Goal: Transaction & Acquisition: Purchase product/service

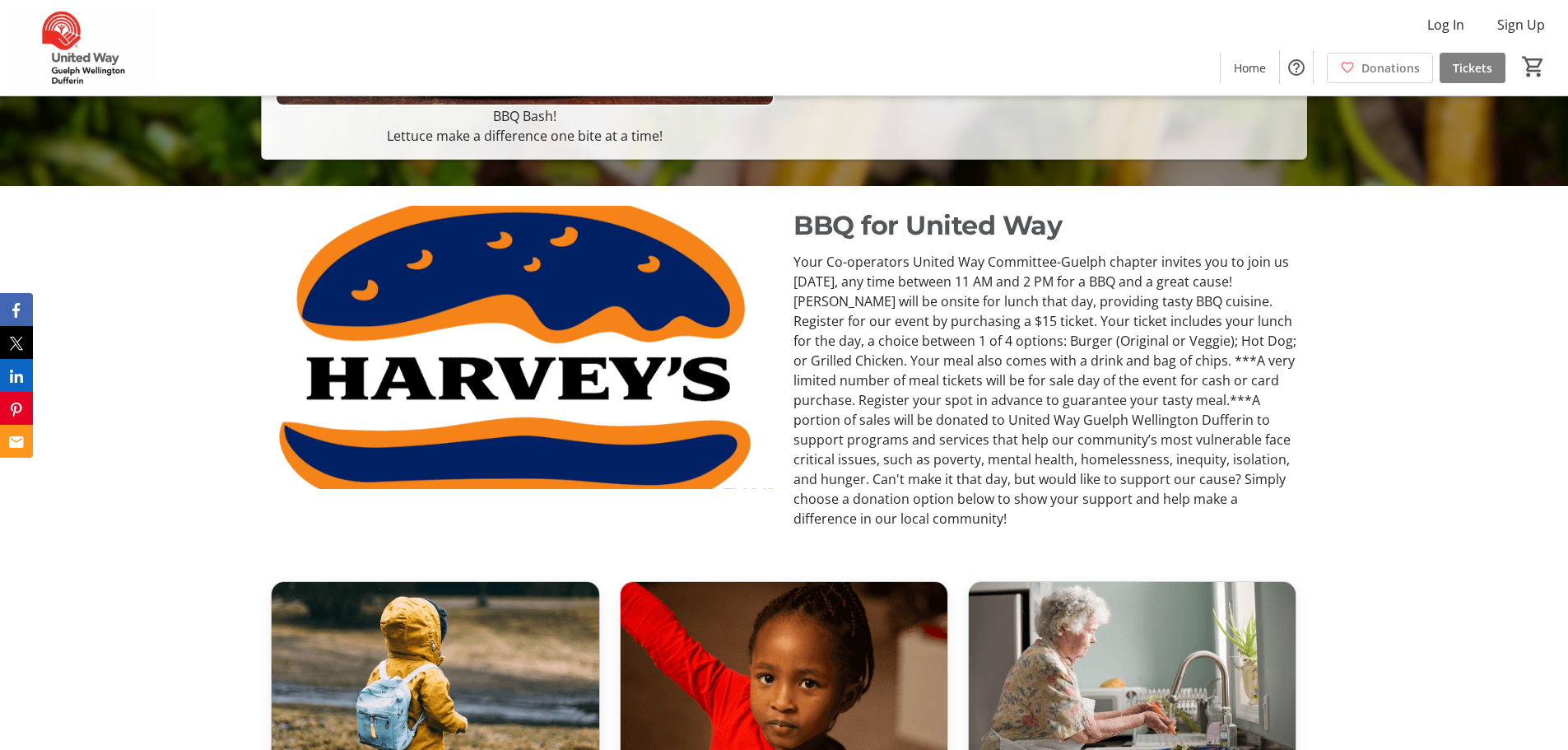
scroll to position [658, 0]
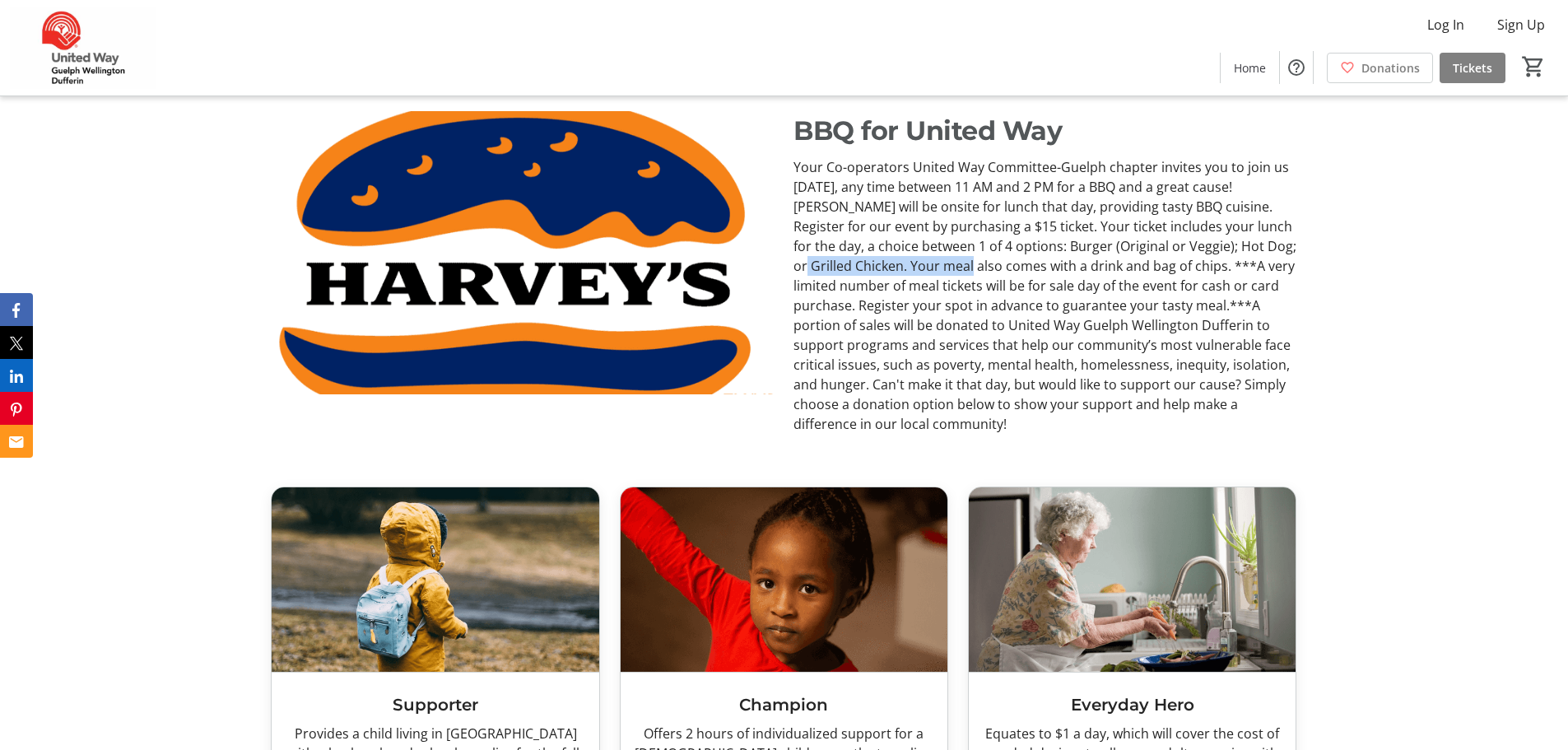
drag, startPoint x: 844, startPoint y: 260, endPoint x: 1008, endPoint y: 257, distance: 164.0
click at [1008, 257] on p "Your Co-operators United Way Committee-Guelph chapter invites you to join us [D…" at bounding box center [1044, 296] width 502 height 277
click at [952, 256] on p "Your Co-operators United Way Committee-Guelph chapter invites you to join us [D…" at bounding box center [1044, 296] width 502 height 277
drag, startPoint x: 994, startPoint y: 245, endPoint x: 965, endPoint y: 272, distance: 39.6
click at [965, 272] on p "Your Co-operators United Way Committee-Guelph chapter invites you to join us [D…" at bounding box center [1044, 296] width 502 height 277
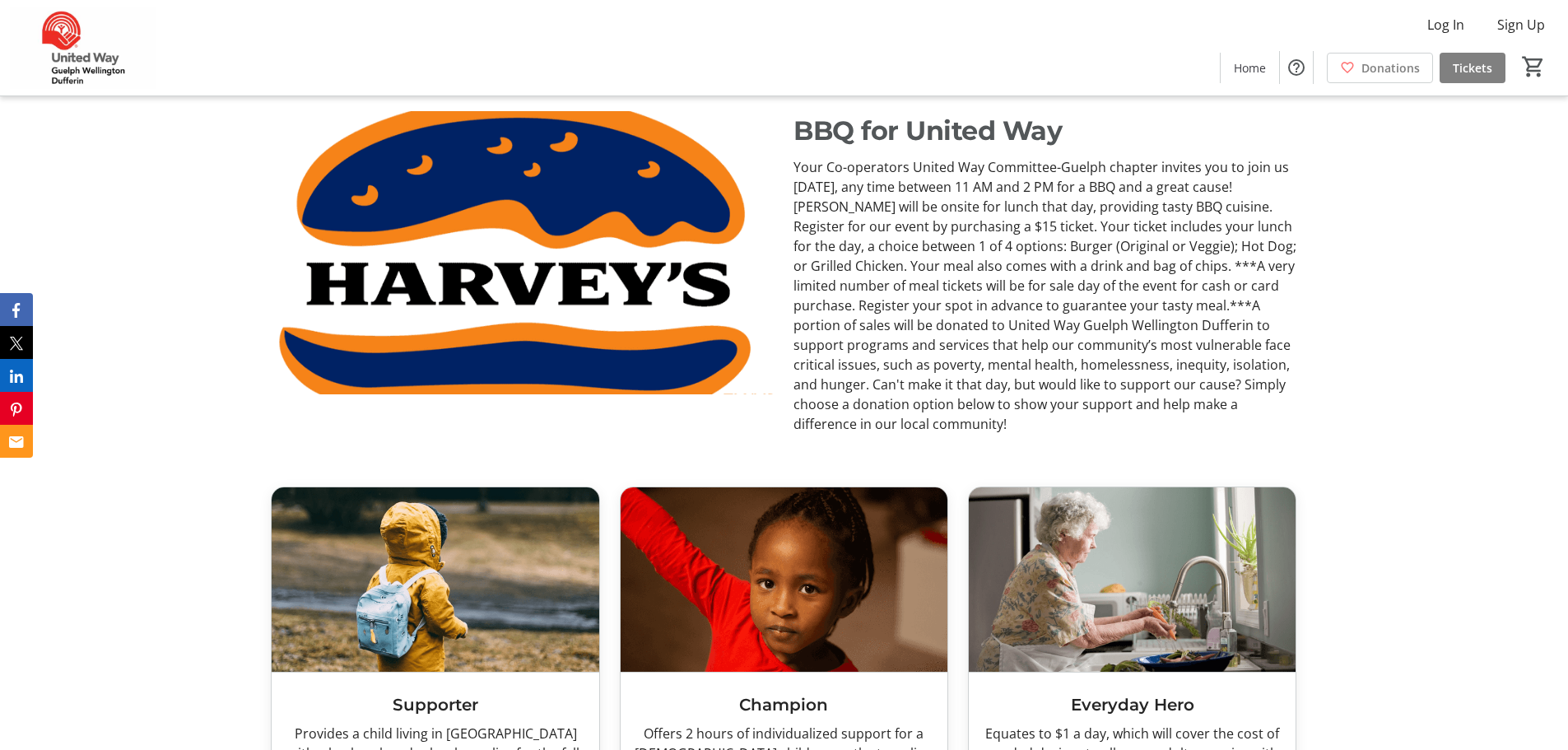
click at [976, 276] on p "Your Co-operators United Way Committee-Guelph chapter invites you to join us [D…" at bounding box center [1044, 296] width 502 height 277
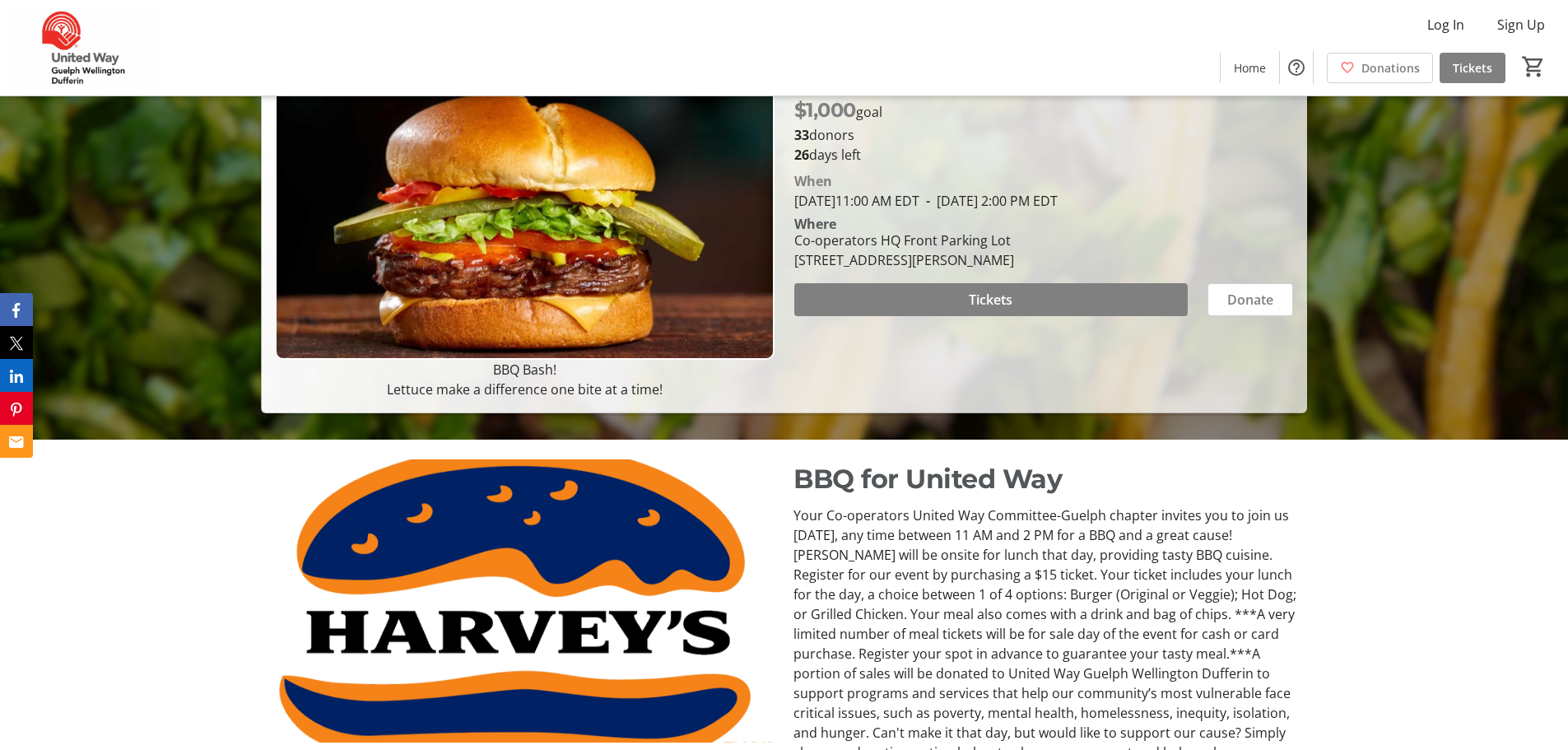
scroll to position [0, 0]
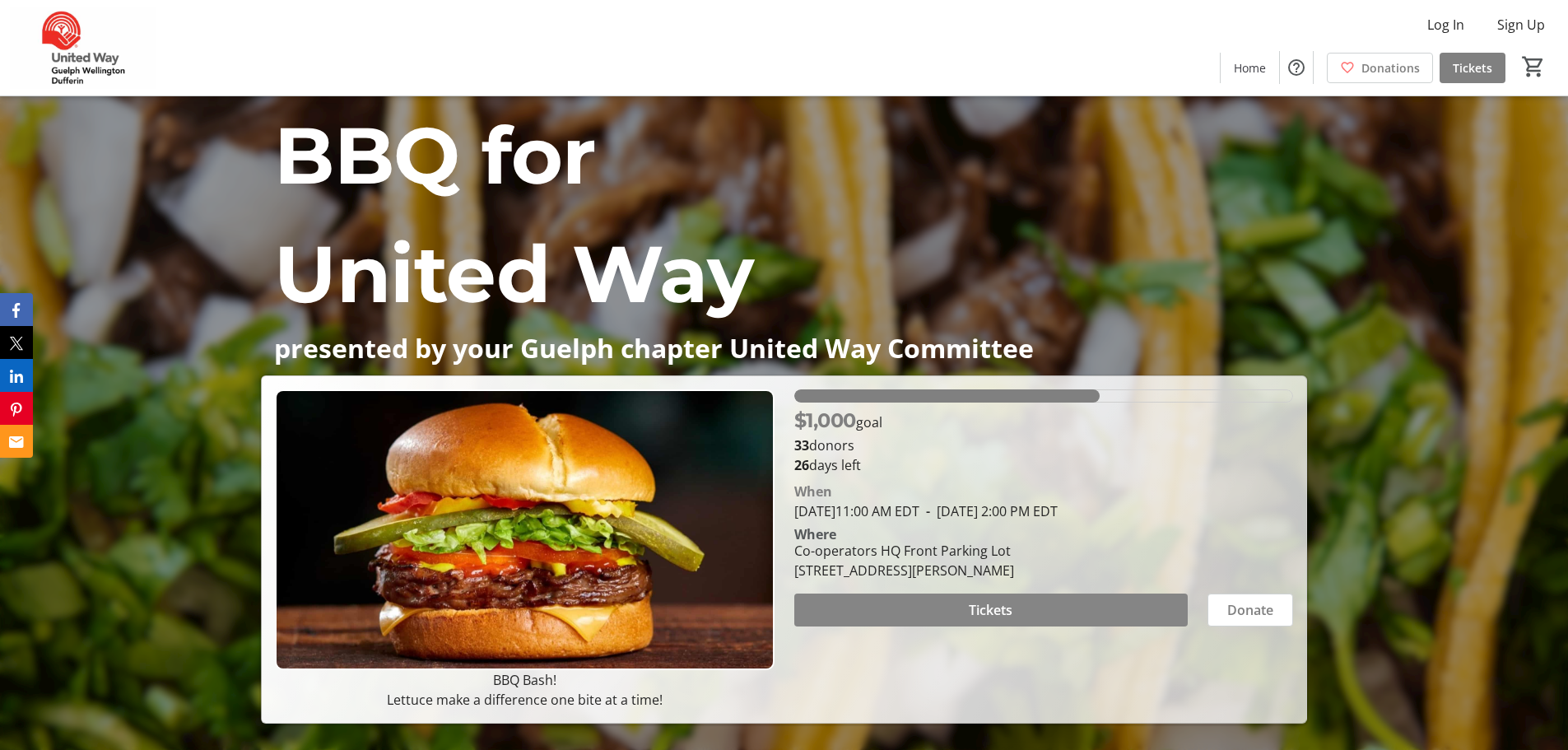
click at [1002, 615] on span "Tickets" at bounding box center [990, 610] width 43 height 20
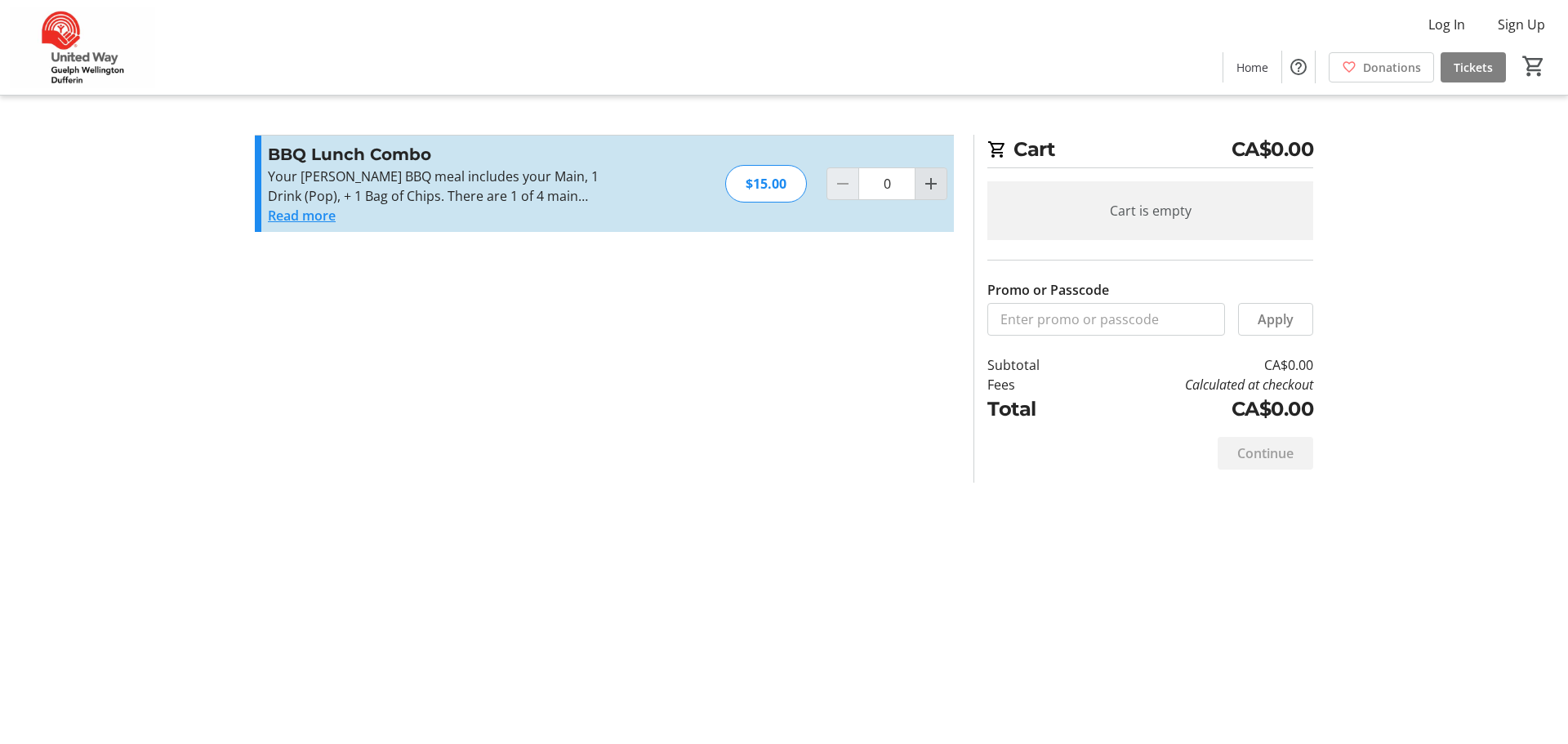
click at [926, 182] on mat-icon "Increment by one" at bounding box center [930, 184] width 20 height 20
type input "1"
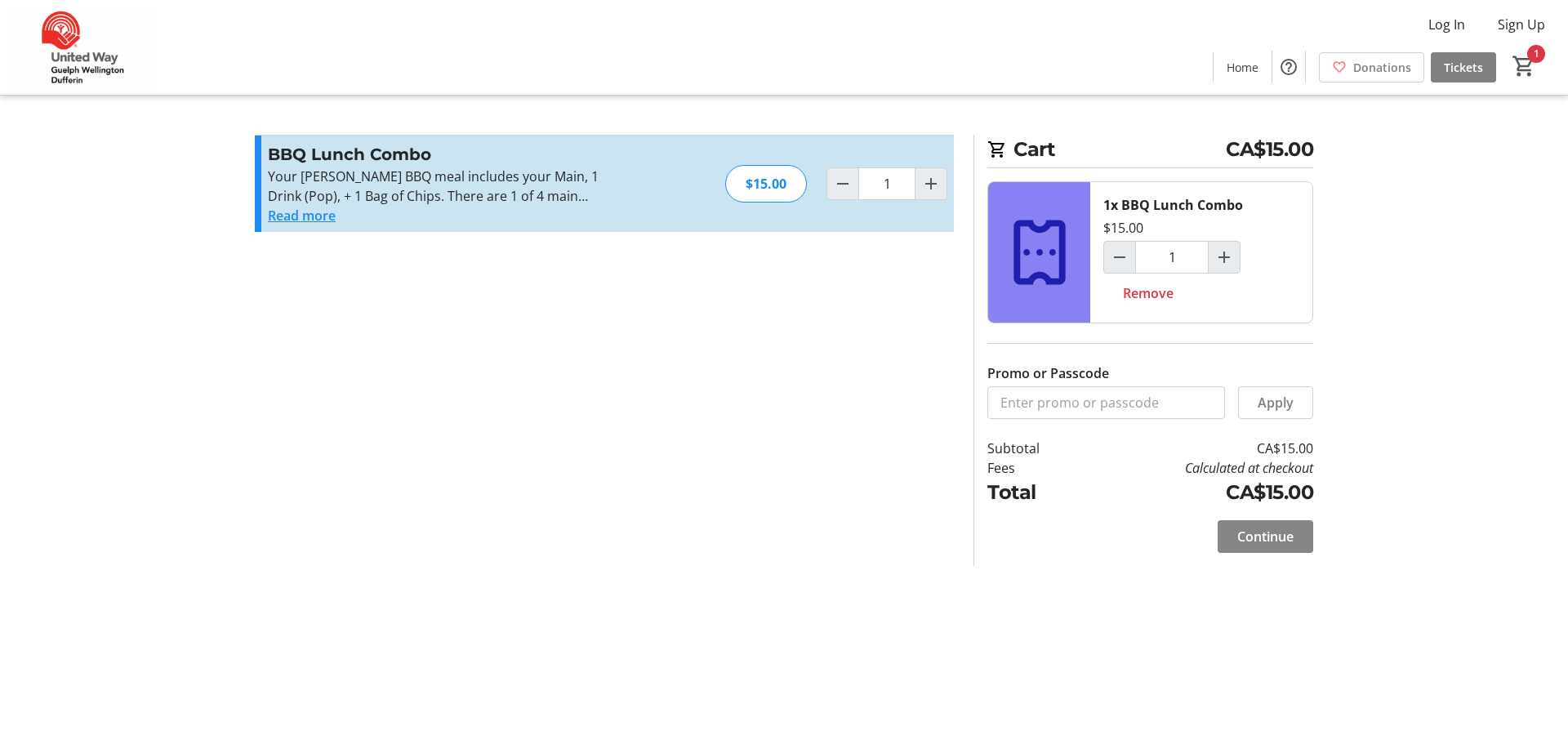
click at [1290, 540] on span "Continue" at bounding box center [1266, 536] width 57 height 20
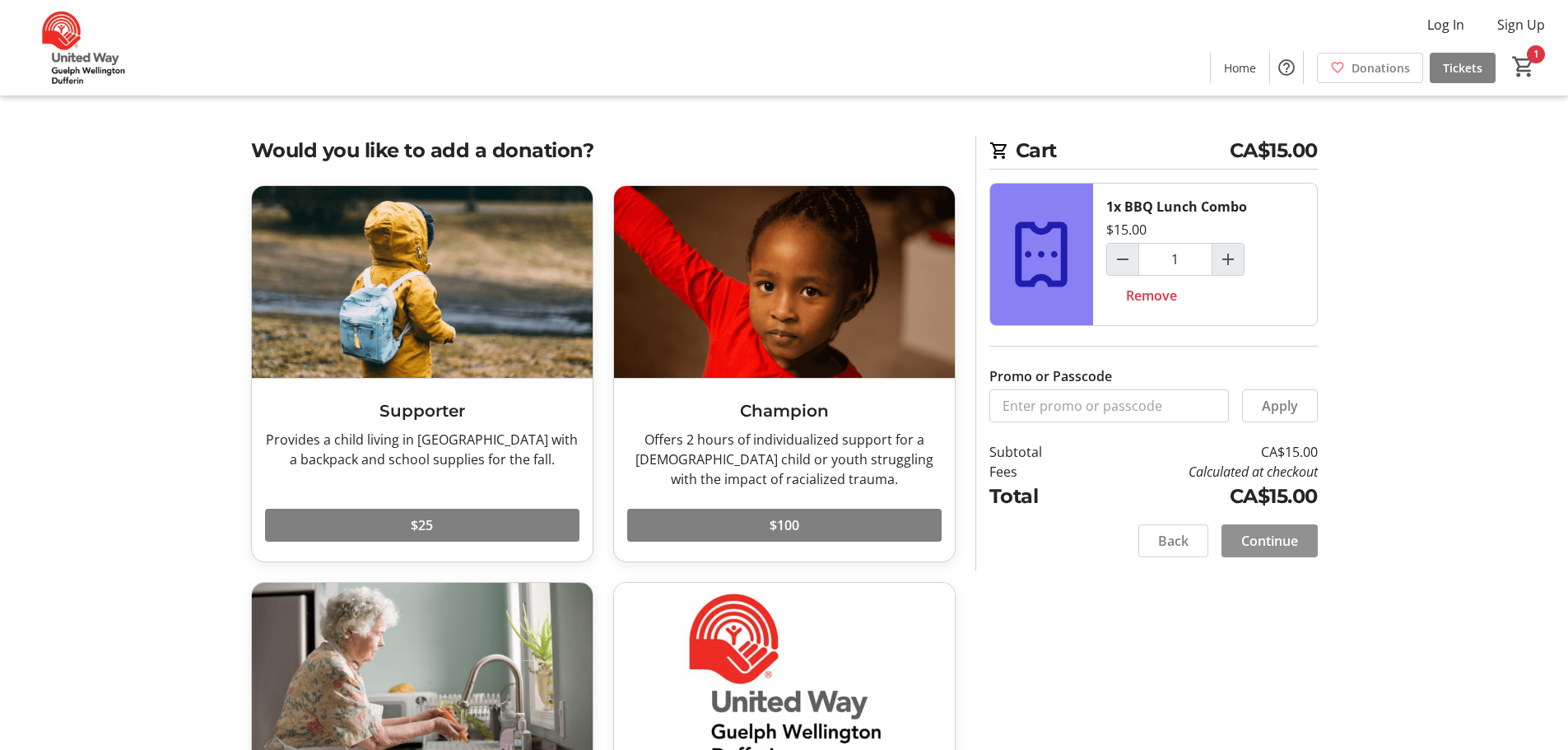
click at [1264, 537] on span "Continue" at bounding box center [1270, 541] width 57 height 20
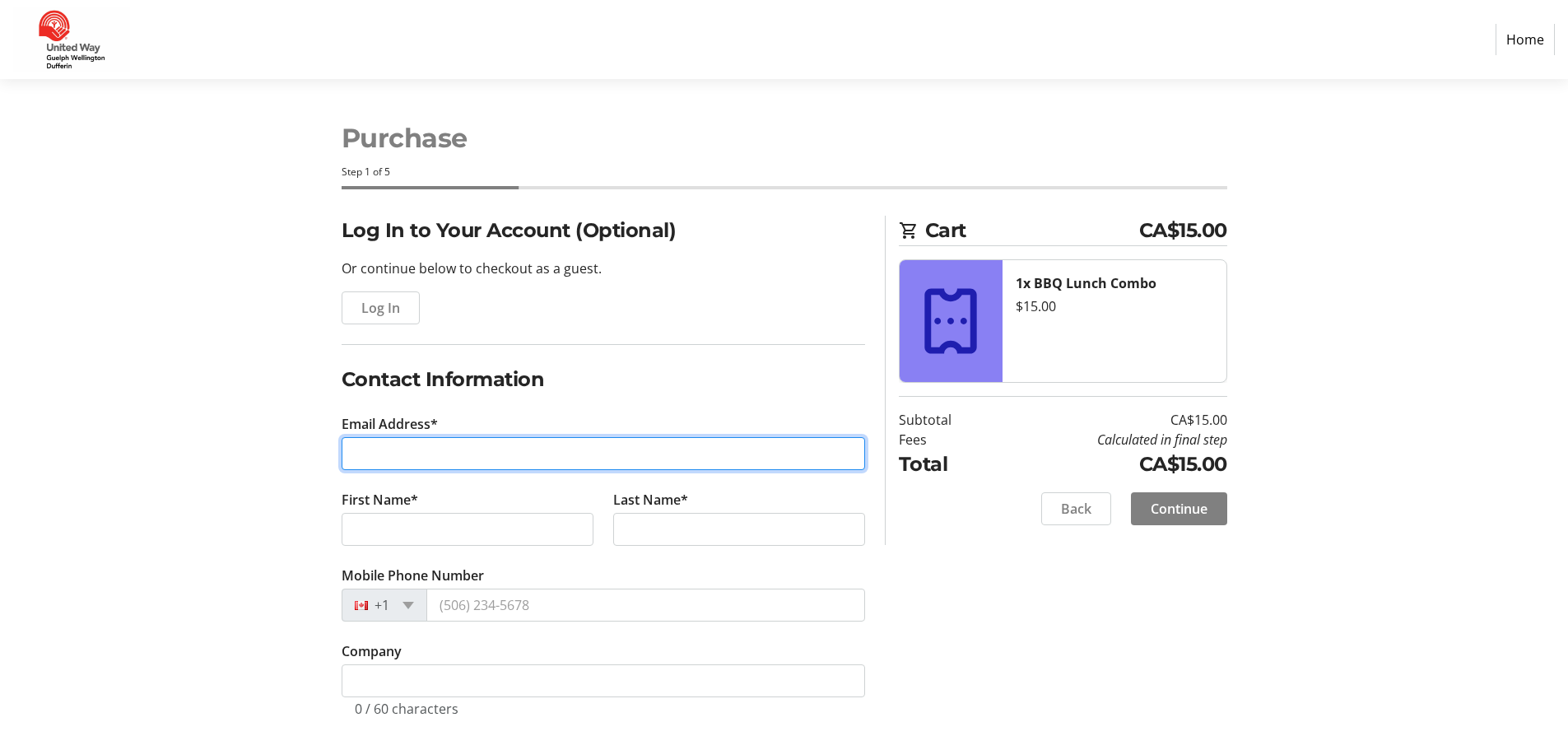
click at [426, 465] on input "Email Address*" at bounding box center [603, 453] width 523 height 33
type input "l"
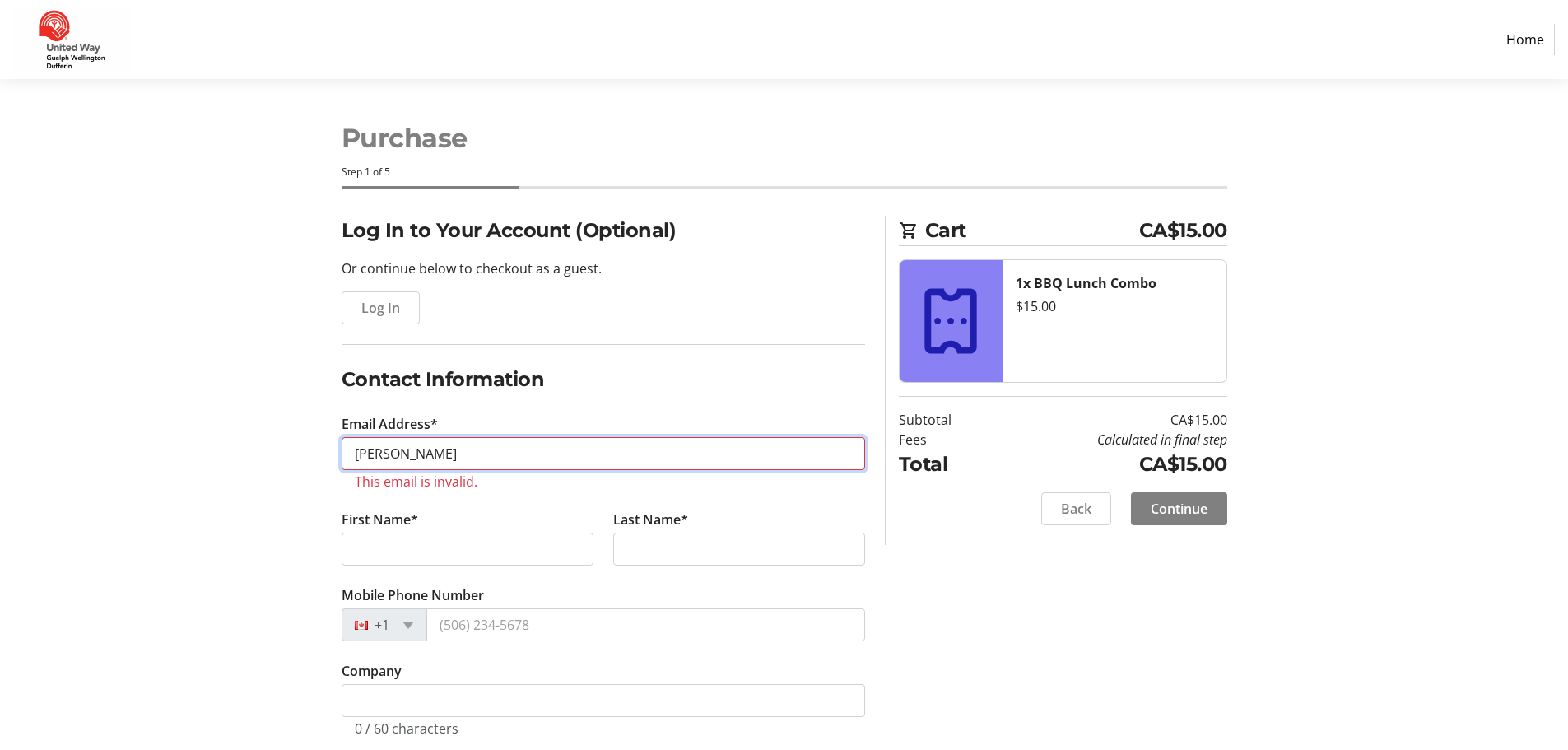
click at [493, 438] on input "[PERSON_NAME]" at bounding box center [603, 453] width 523 height 33
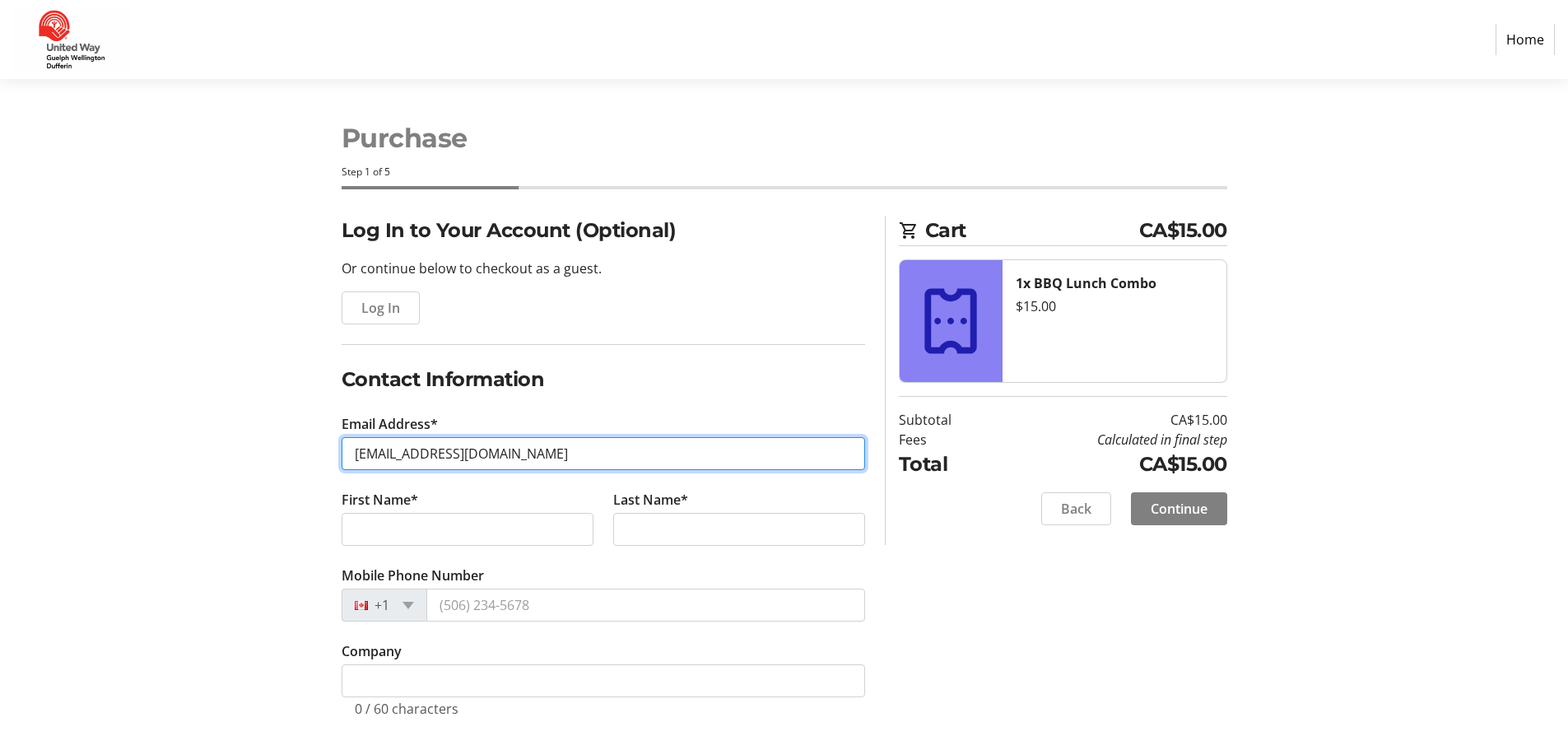
type input "[EMAIL_ADDRESS][DOMAIN_NAME]"
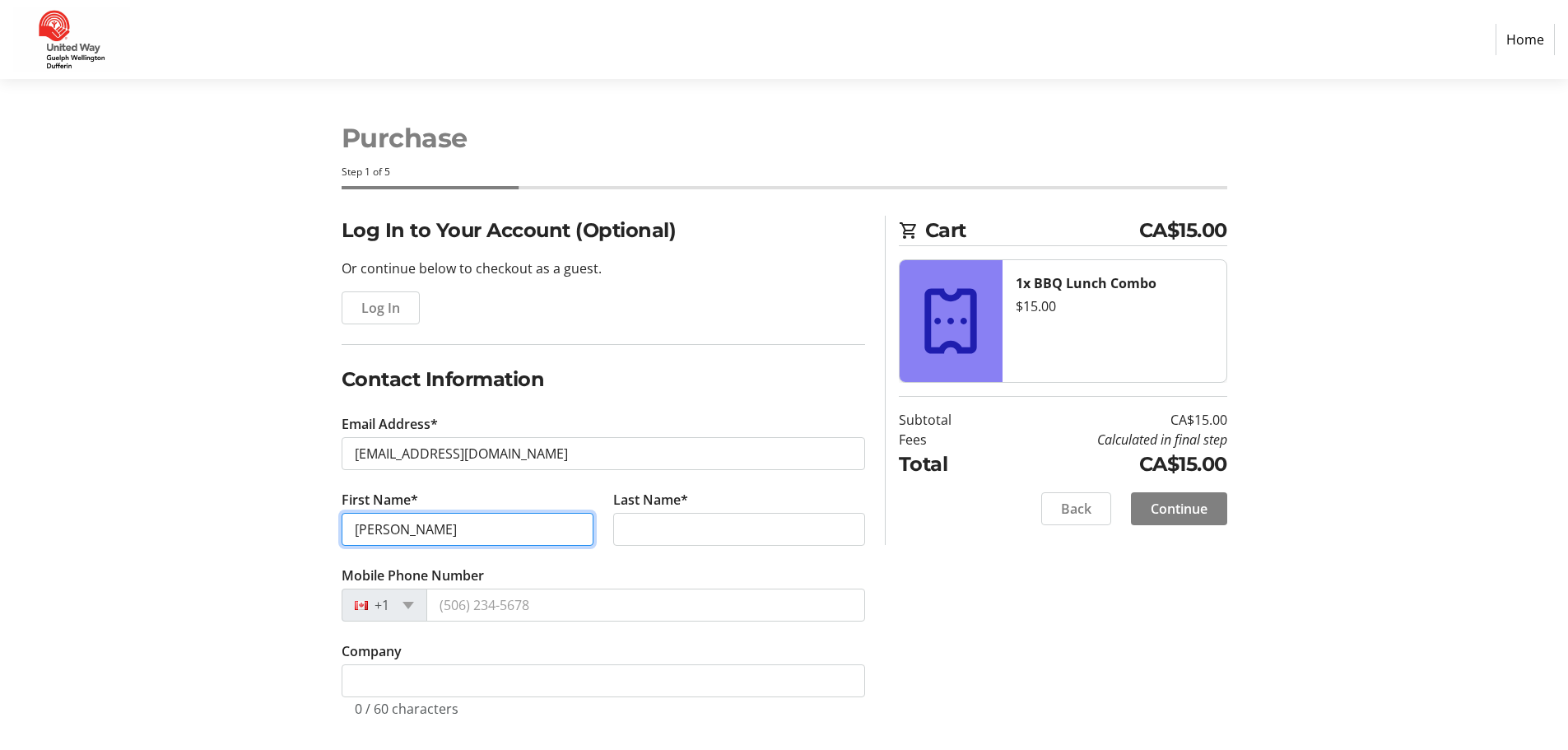
type input "[PERSON_NAME]"
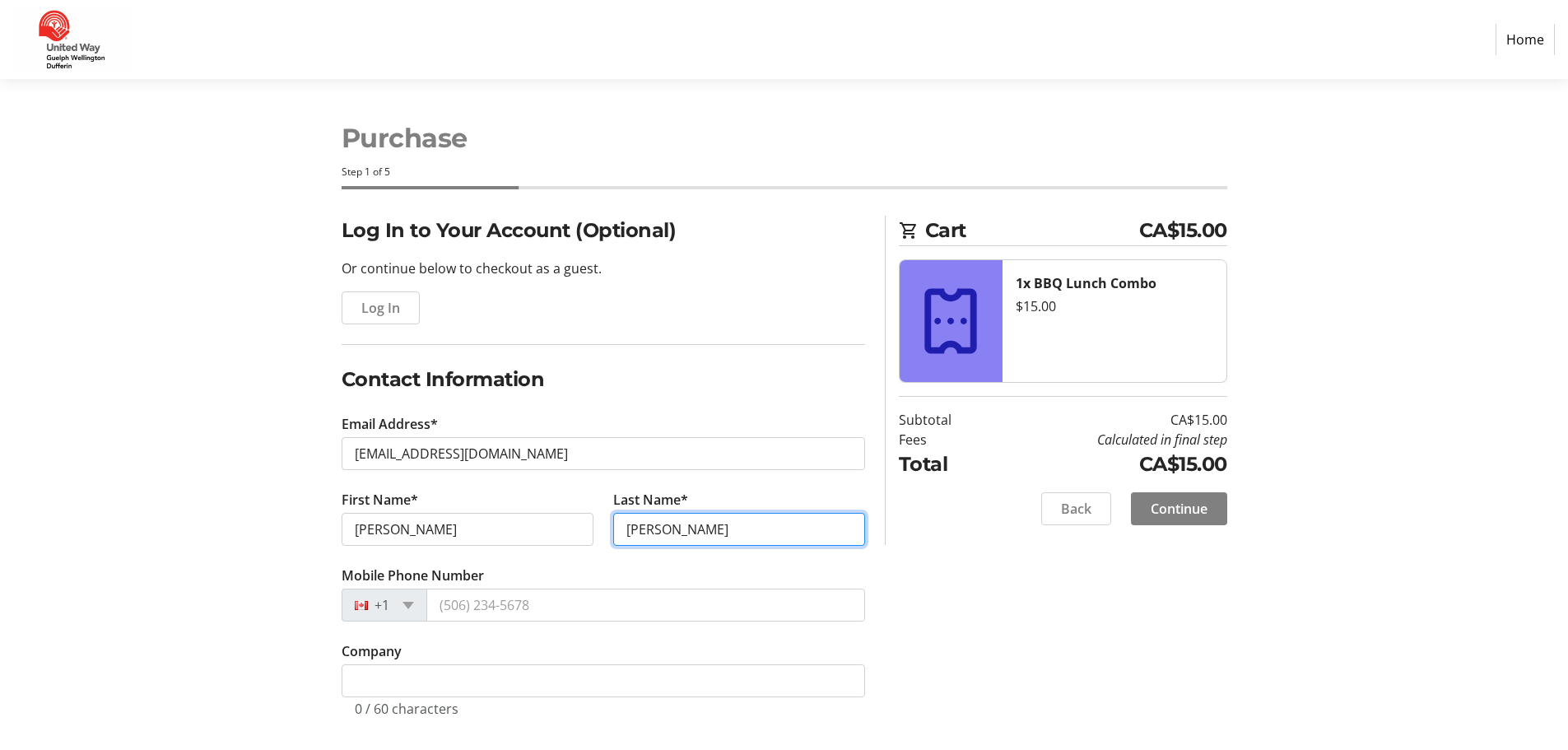
type input "[PERSON_NAME]"
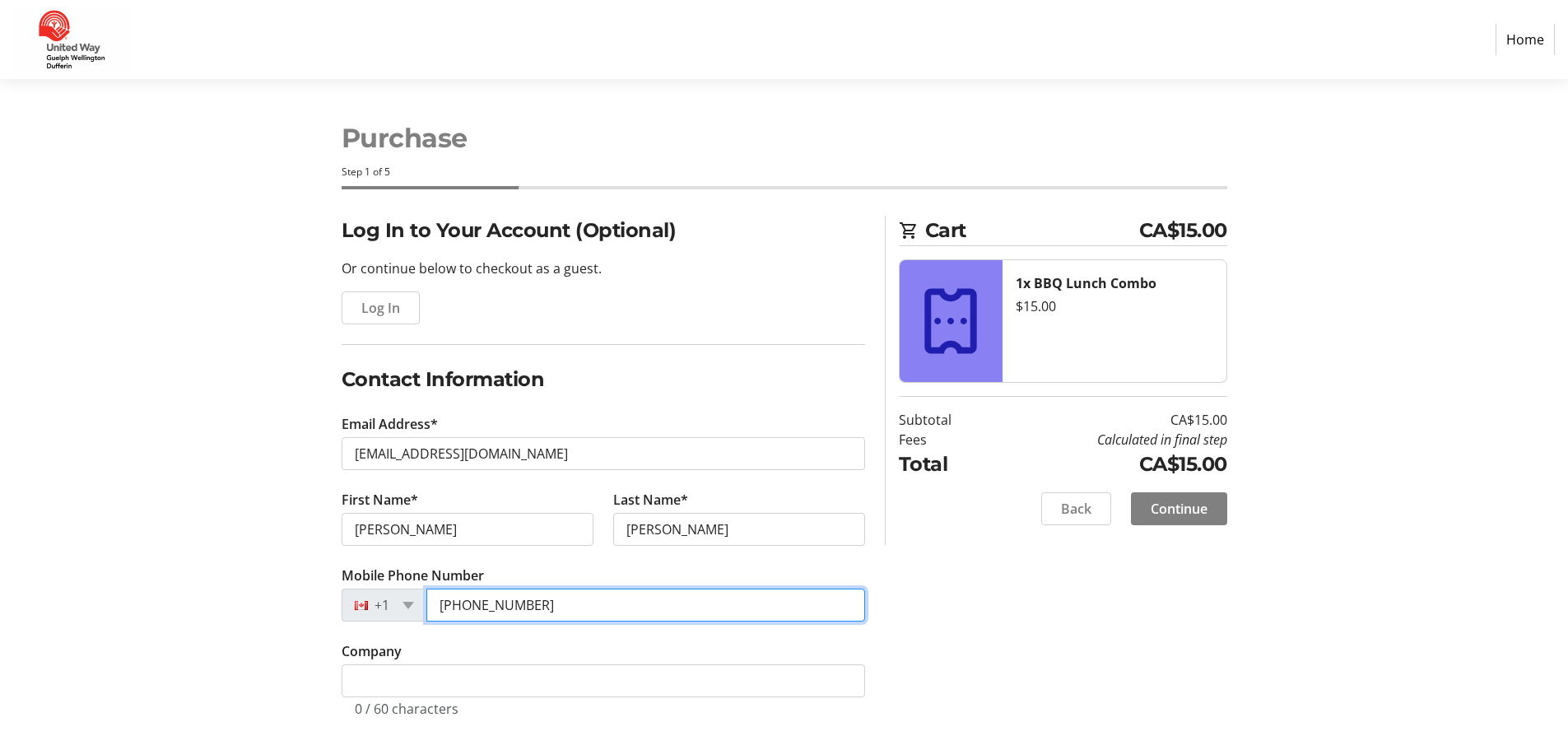
type input "[PHONE_NUMBER]"
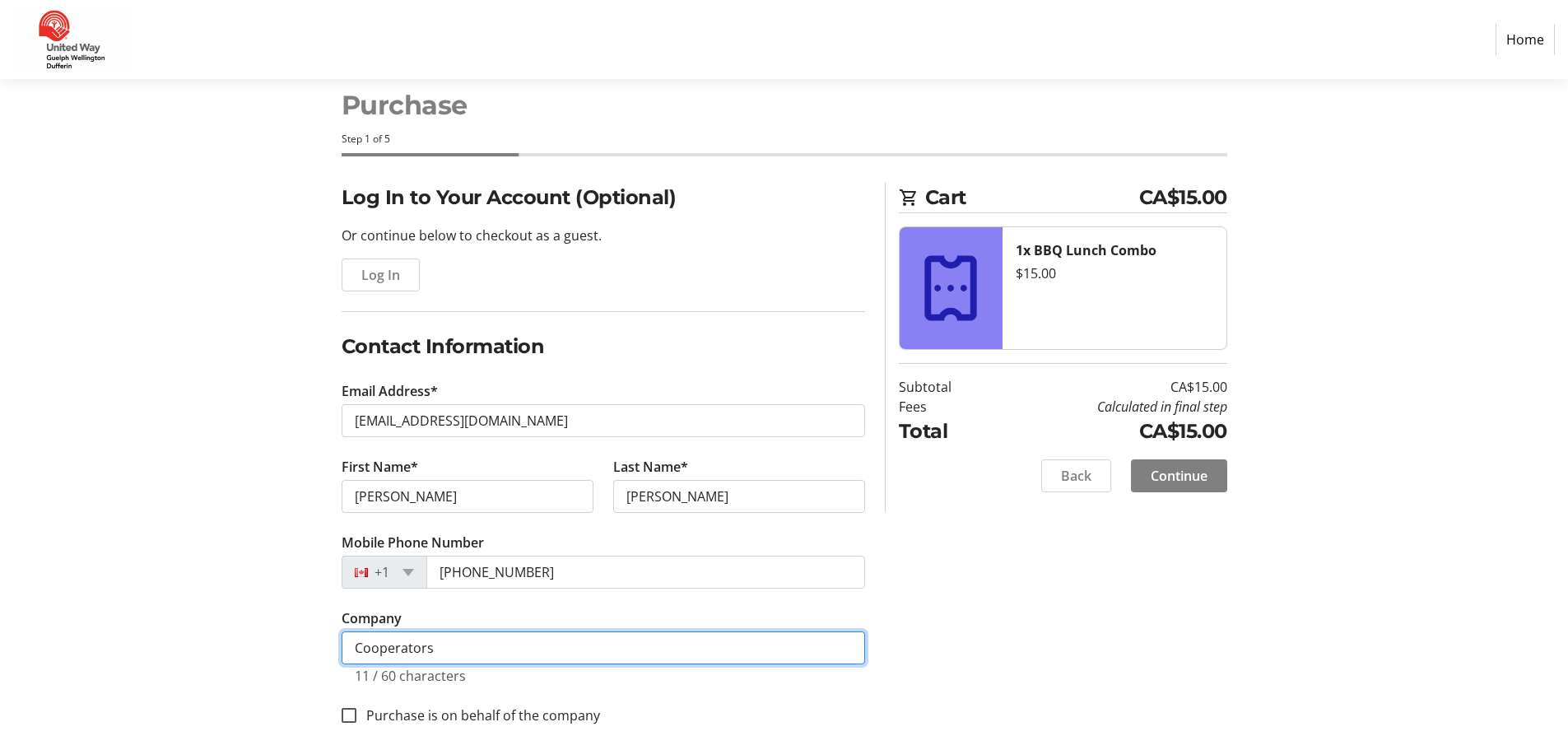
scroll to position [48, 0]
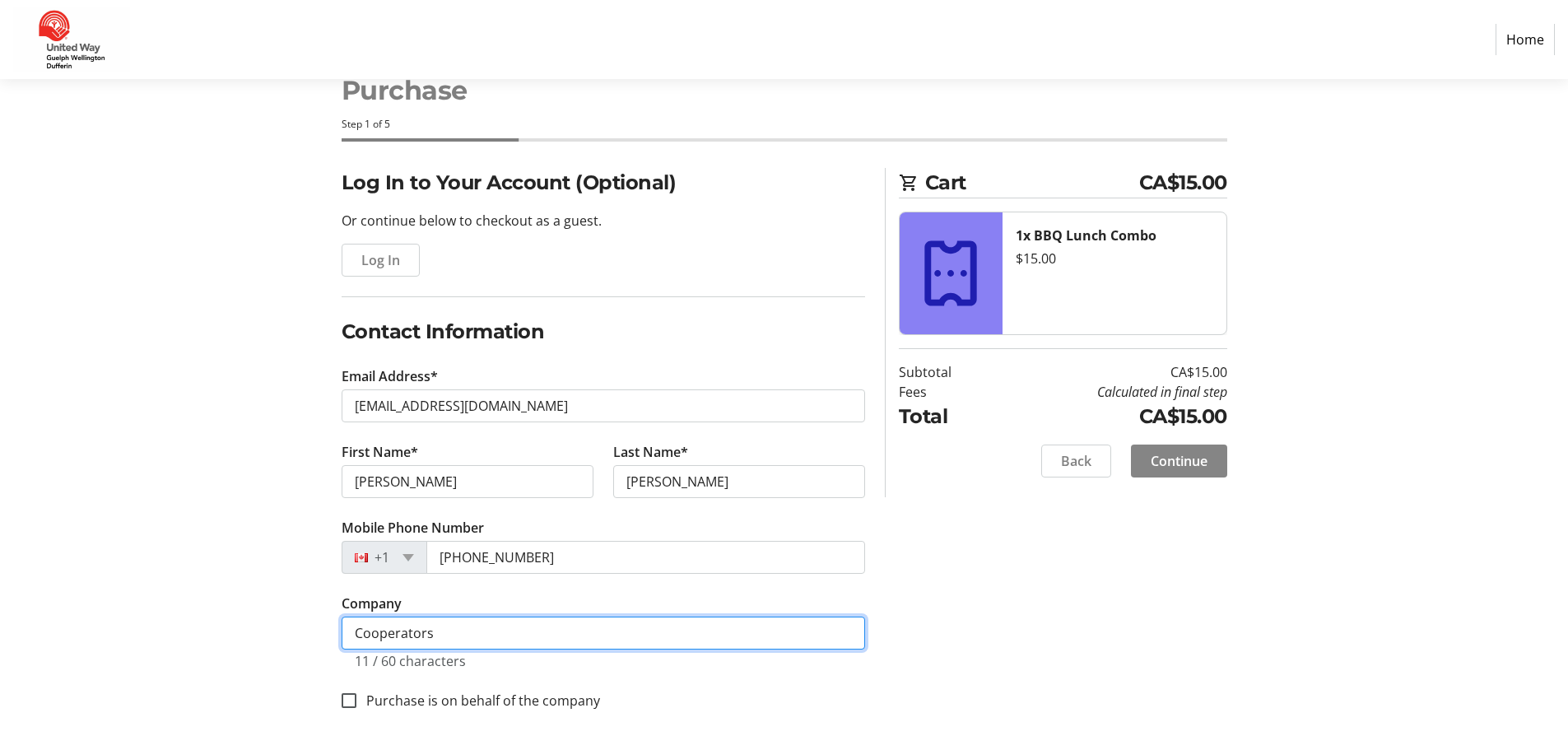
type input "Cooperators"
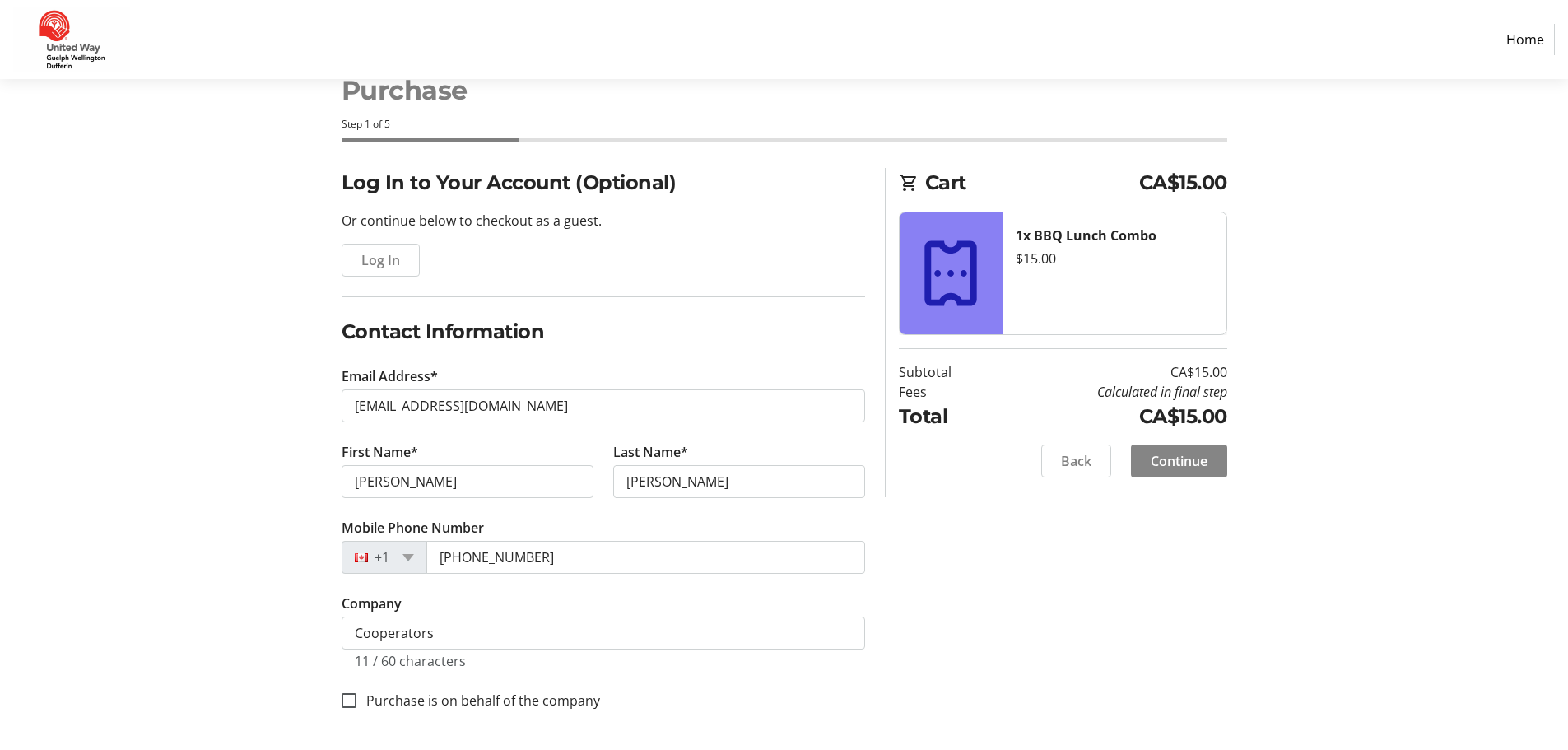
click at [1173, 454] on span "Continue" at bounding box center [1179, 460] width 57 height 20
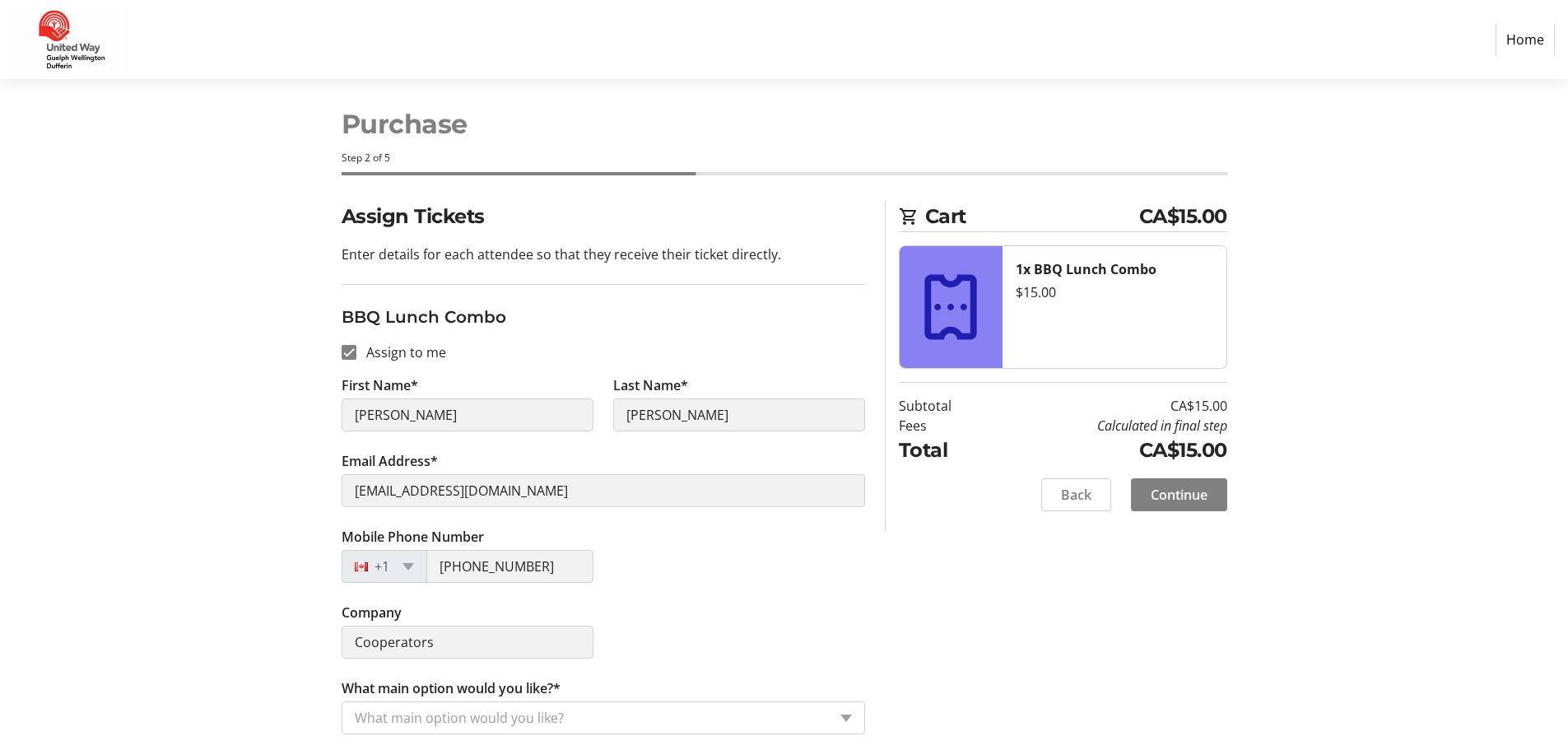
scroll to position [18, 0]
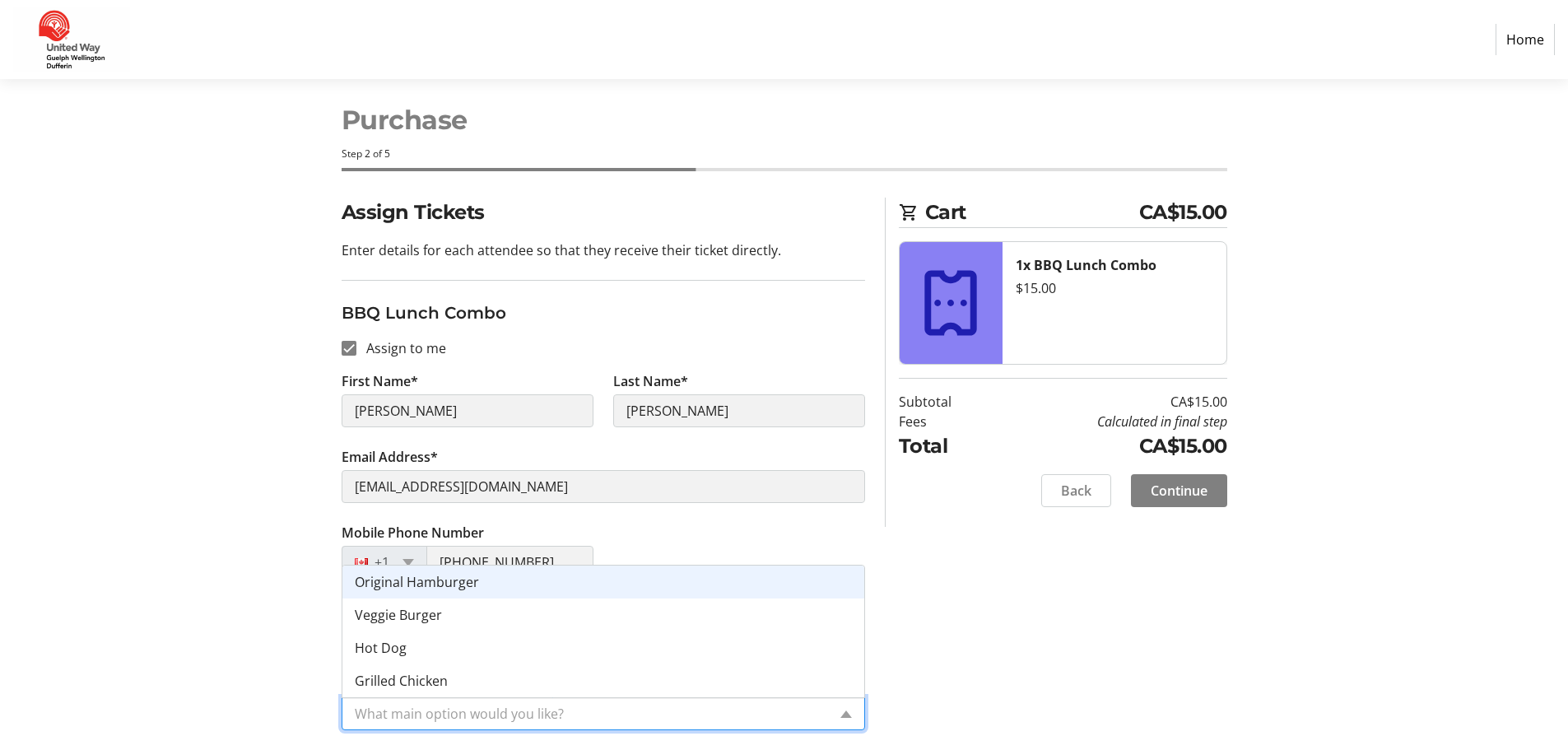
click at [500, 716] on input "What main option would you like?*" at bounding box center [591, 714] width 472 height 20
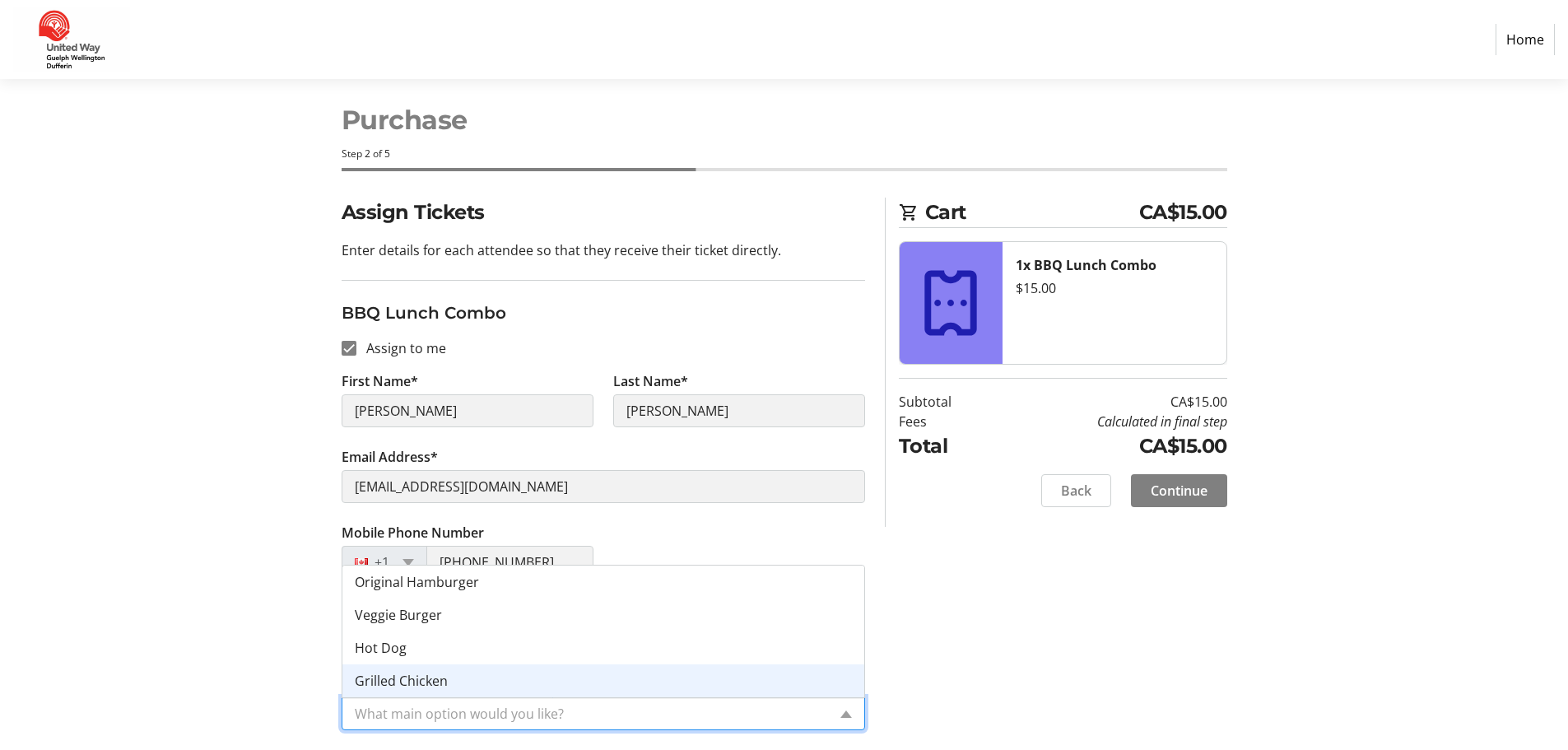
click at [513, 680] on div "Grilled Chicken" at bounding box center [603, 681] width 522 height 33
click at [515, 709] on input "What main option would you like?*" at bounding box center [591, 714] width 472 height 20
click at [685, 688] on div "Grilled Chicken" at bounding box center [603, 681] width 522 height 33
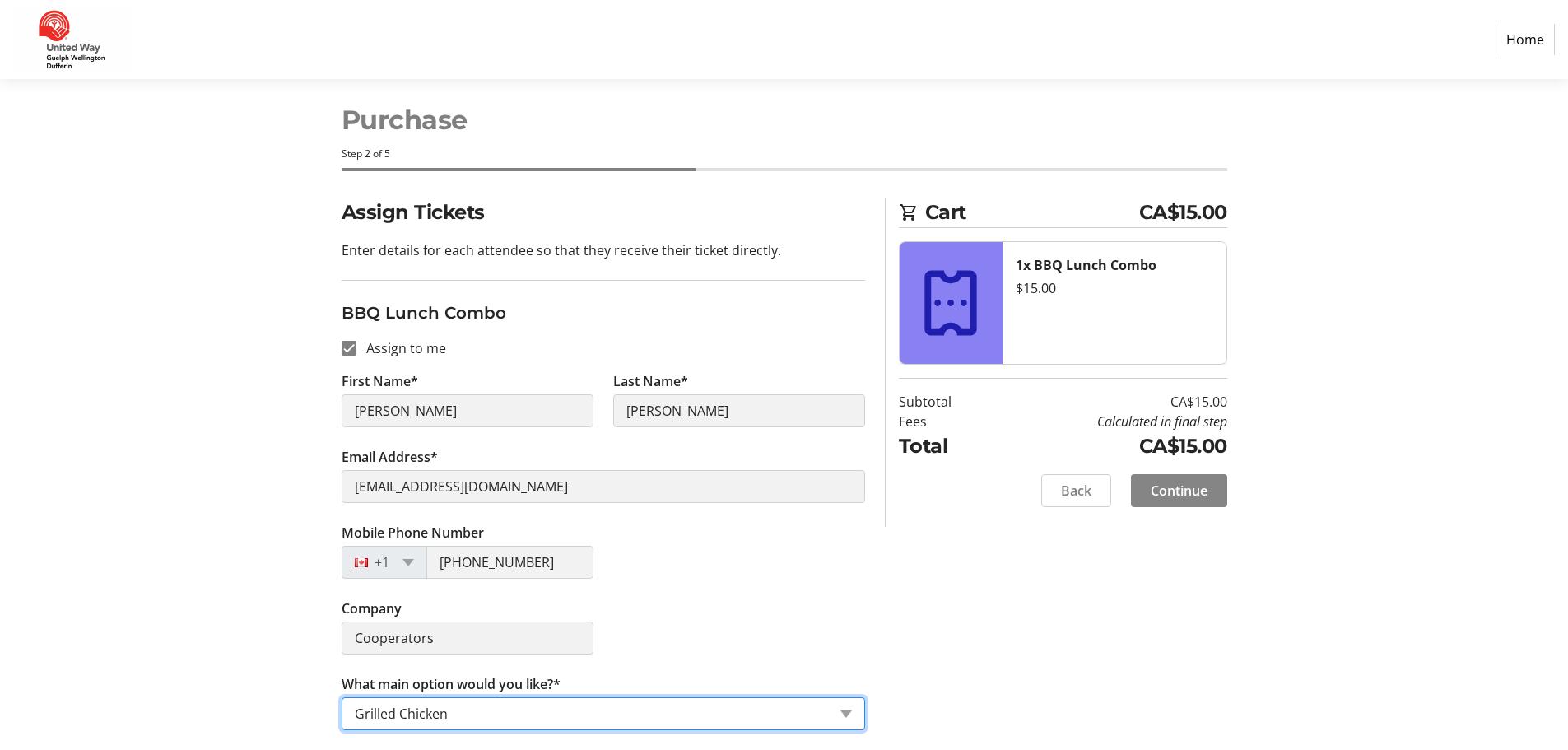
click at [1198, 483] on span "Continue" at bounding box center [1179, 490] width 57 height 20
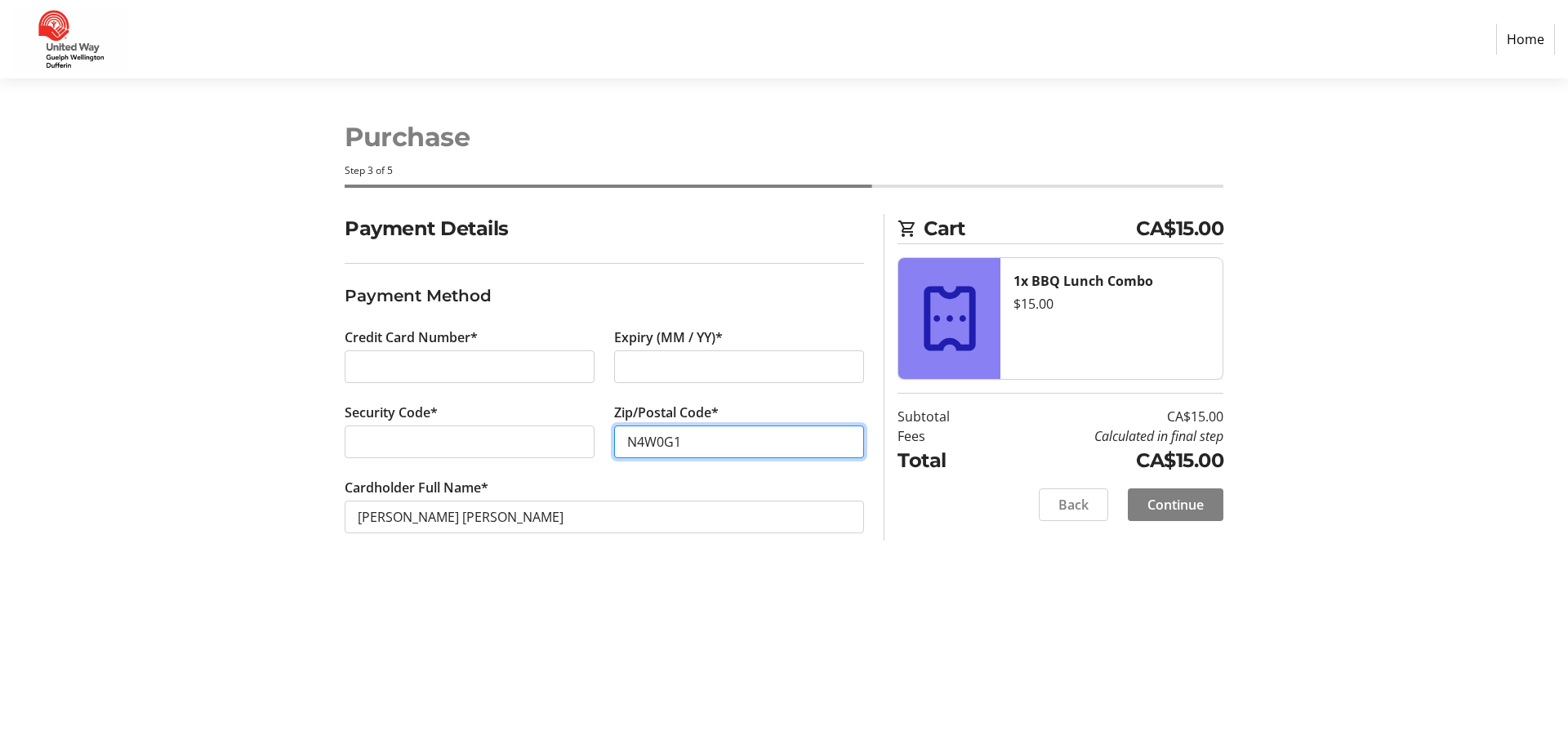
type input "N4W0G1"
click at [1177, 505] on span "Continue" at bounding box center [1176, 505] width 57 height 20
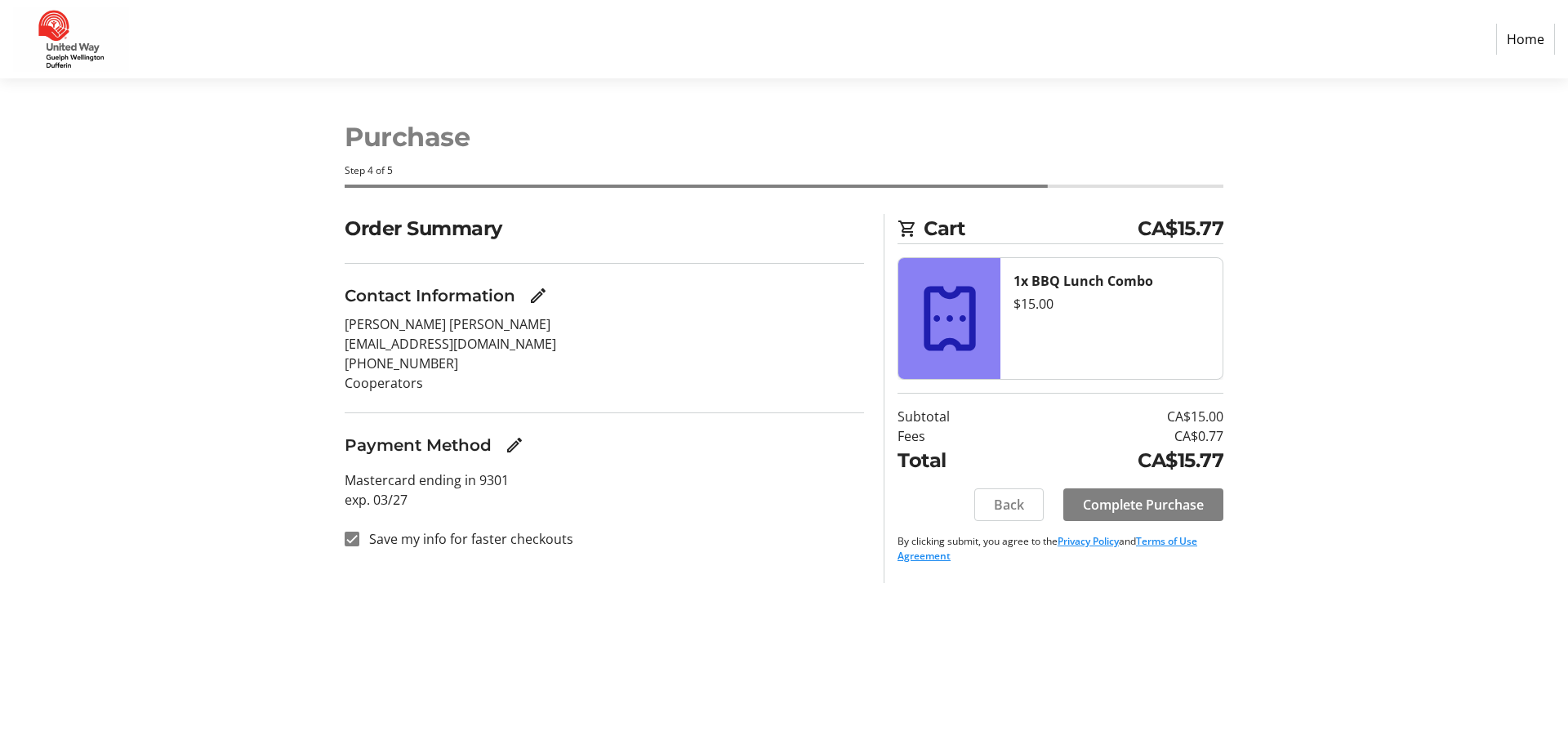
drag, startPoint x: 424, startPoint y: 535, endPoint x: 452, endPoint y: 553, distance: 33.3
click at [424, 535] on label "Save my info for faster checkouts" at bounding box center [466, 539] width 214 height 20
click at [360, 535] on input "Save my info for faster checkouts" at bounding box center [352, 538] width 15 height 15
checkbox input "false"
click at [1197, 507] on span "Complete Purchase" at bounding box center [1143, 505] width 121 height 20
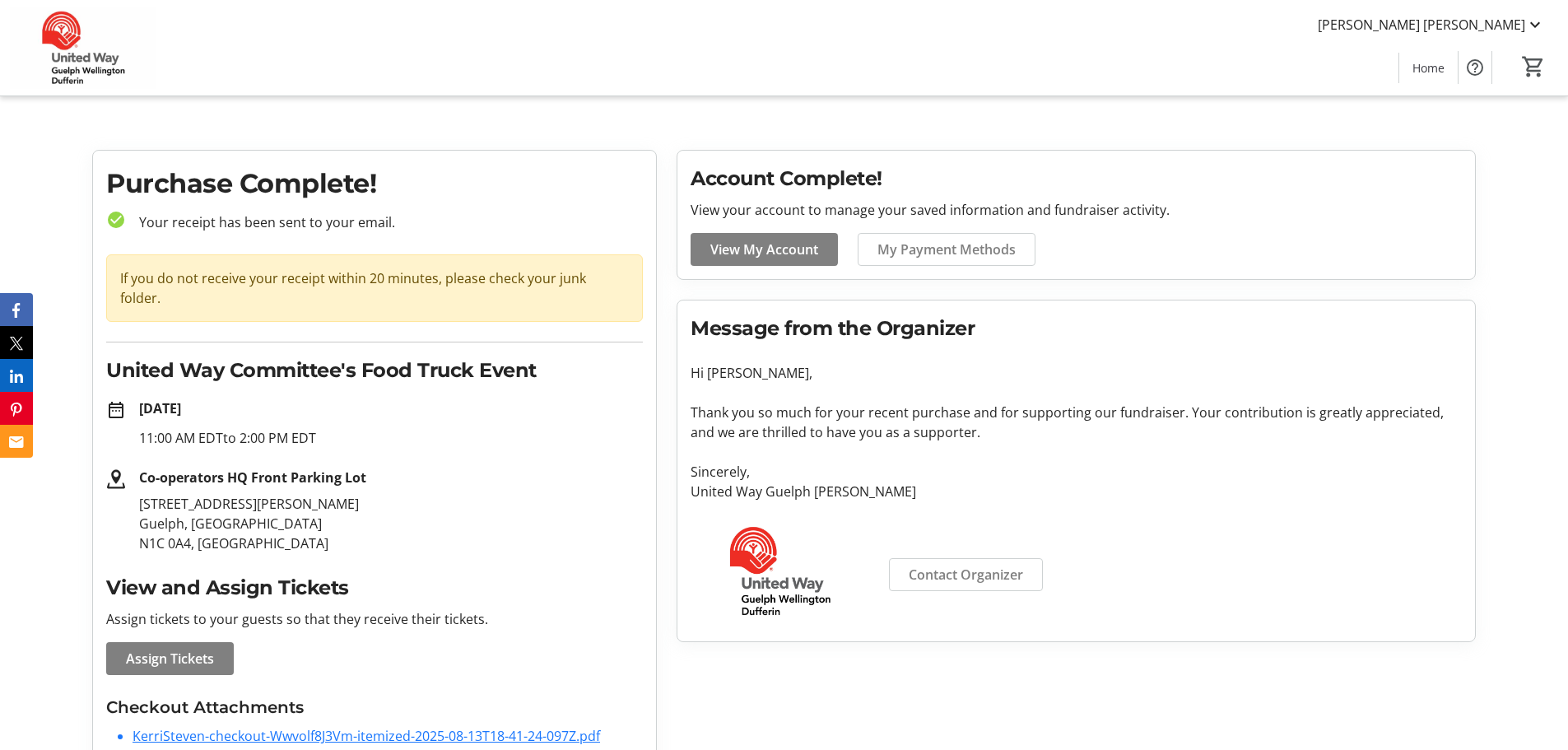
scroll to position [56, 0]
